Goal: Check status: Check status

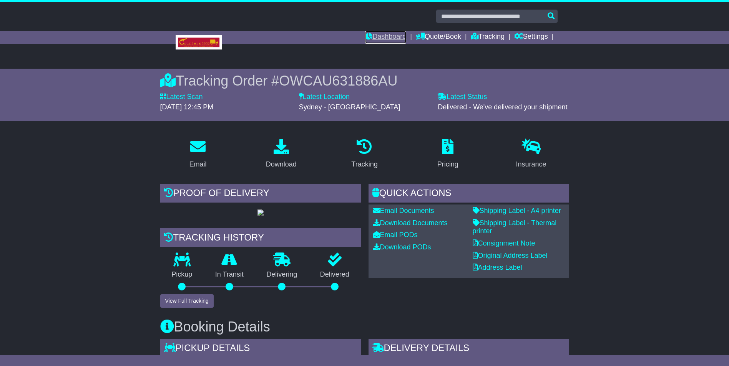
click at [389, 34] on link "Dashboard" at bounding box center [385, 37] width 41 height 13
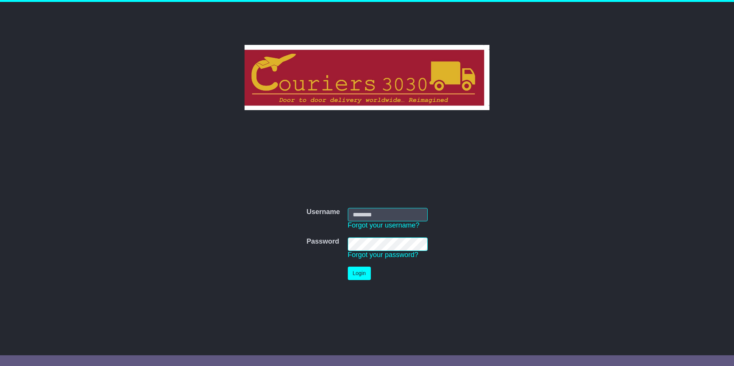
type input "********"
click at [354, 270] on button "Login" at bounding box center [359, 273] width 23 height 13
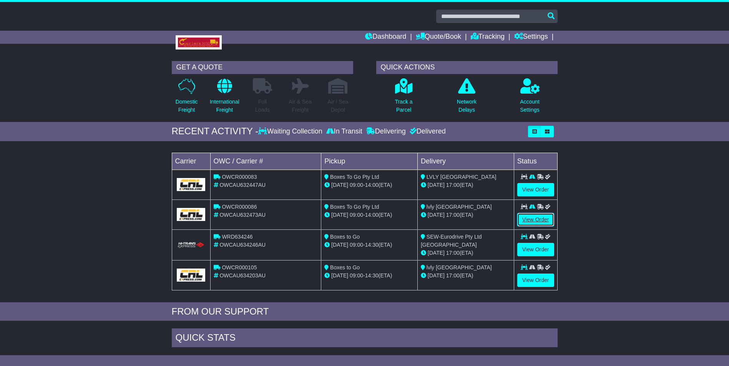
click at [534, 219] on link "View Order" at bounding box center [535, 219] width 37 height 13
click at [540, 186] on link "View Order" at bounding box center [535, 189] width 37 height 13
click at [530, 187] on link "View Order" at bounding box center [535, 189] width 37 height 13
